Goal: Task Accomplishment & Management: Manage account settings

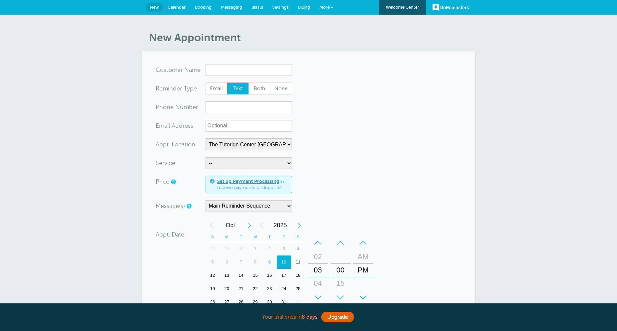
select select "25420"
click at [176, 9] on span "Calendar" at bounding box center [177, 7] width 18 height 5
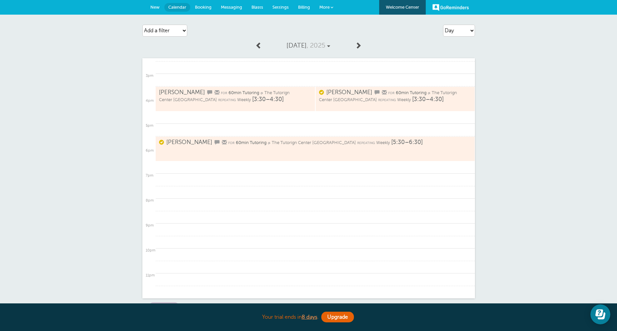
click at [263, 43] on link at bounding box center [259, 45] width 14 height 15
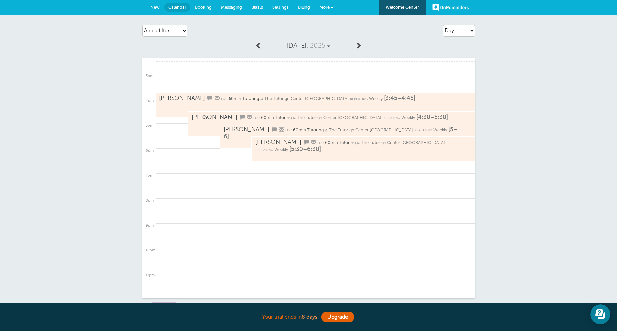
click at [371, 50] on div "Wednesday, Oct. 8 , 2025 12am 1am 2am 3am 4am 5am 6am 7am 8am 9am" at bounding box center [308, 174] width 333 height 272
click at [264, 45] on link at bounding box center [259, 45] width 14 height 15
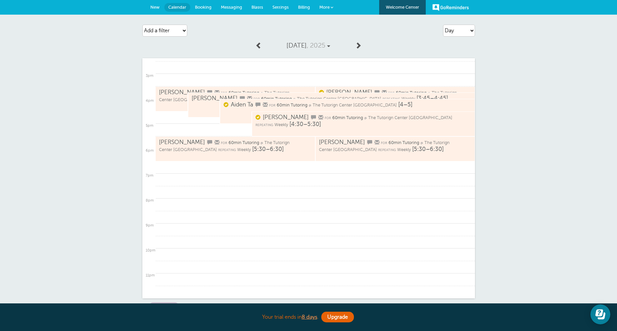
click at [501, 147] on div "Agenda Day Week Month (full view) Month (condensed) Add a filter Customer Searc…" at bounding box center [308, 188] width 617 height 347
click at [355, 44] on span at bounding box center [358, 45] width 7 height 7
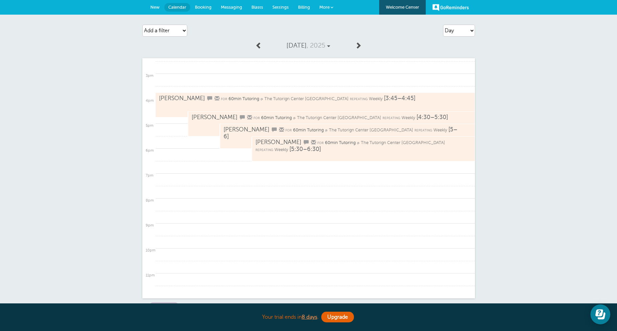
click at [358, 46] on span at bounding box center [358, 45] width 7 height 7
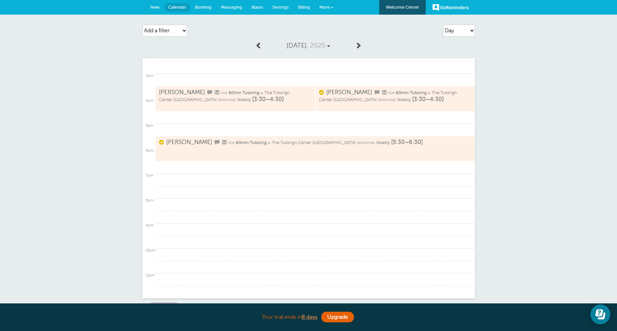
click at [270, 96] on link "Azaan Virjee for 60min Tutoring @ The Tutorign Center Sugar Land repeating Week…" at bounding box center [228, 99] width 139 height 20
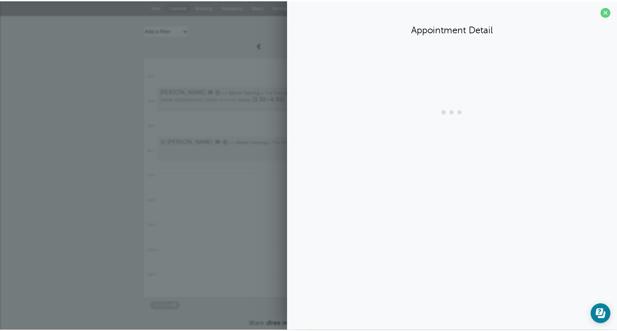
scroll to position [359, 0]
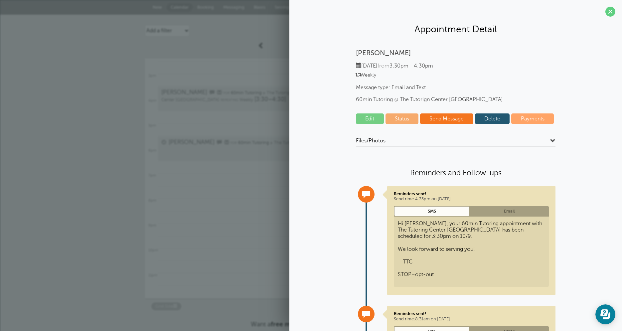
click at [245, 140] on span "60min Tutoring" at bounding box center [253, 142] width 31 height 5
click at [494, 44] on section "Appointment Detail Almina Rozani Thursday, 10/9 from 5:30pm - 6:30pm Weekly Mes…" at bounding box center [455, 234] width 333 height 468
click at [138, 121] on div "Agenda Day Week Month (full view) Month (condensed) Add a filter Customer Searc…" at bounding box center [311, 188] width 622 height 347
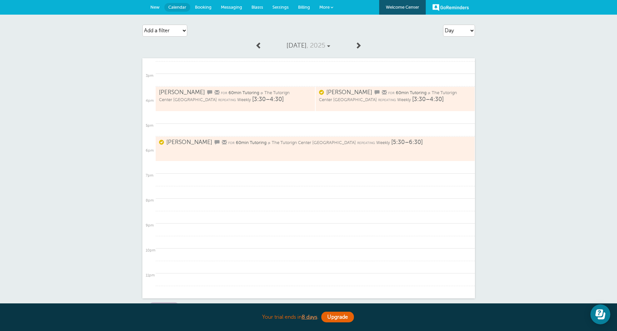
click at [48, 92] on div "Agenda Day Week Month (full view) Month (condensed) Add a filter Customer Searc…" at bounding box center [308, 188] width 617 height 347
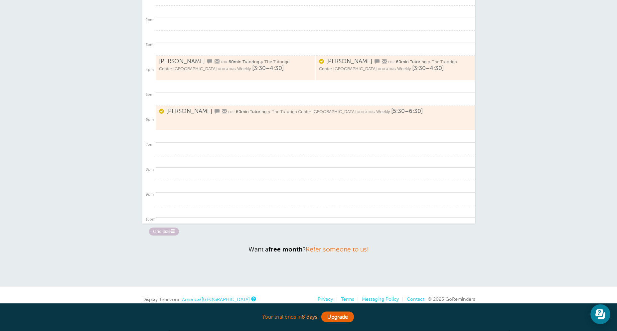
scroll to position [9, 0]
